Goal: Task Accomplishment & Management: Manage account settings

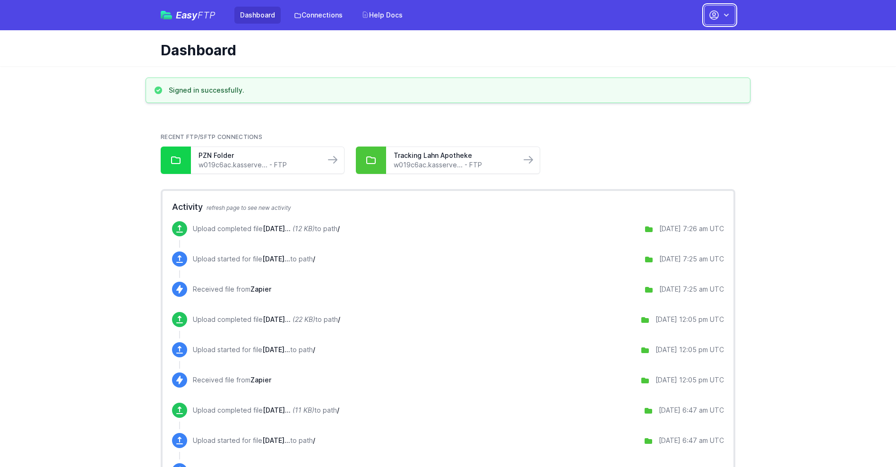
click at [719, 15] on button "button" at bounding box center [719, 15] width 31 height 20
click at [690, 39] on link "Account Settings" at bounding box center [689, 39] width 91 height 17
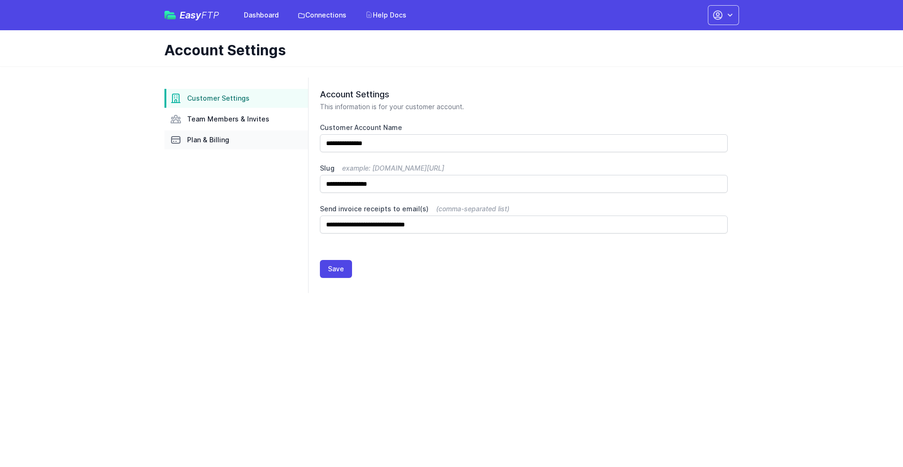
click at [236, 140] on link "Plan & Billing" at bounding box center [236, 139] width 144 height 19
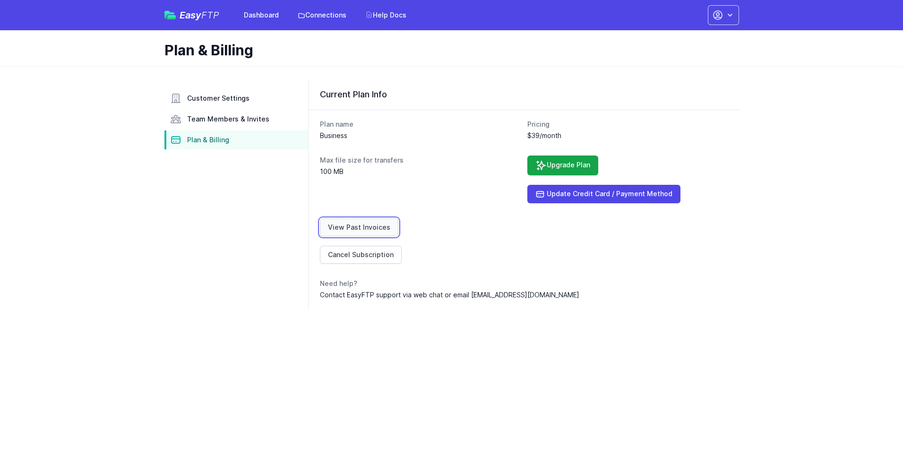
click at [357, 227] on link "View Past Invoices" at bounding box center [359, 227] width 78 height 18
